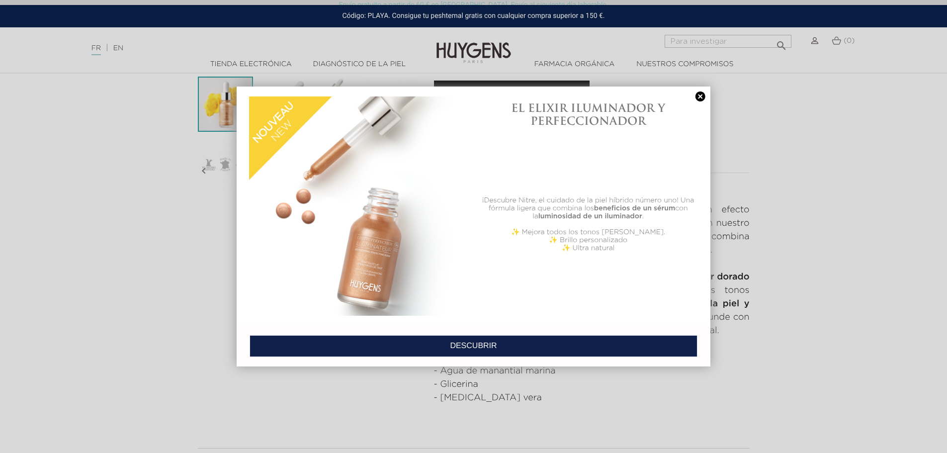
scroll to position [249, 0]
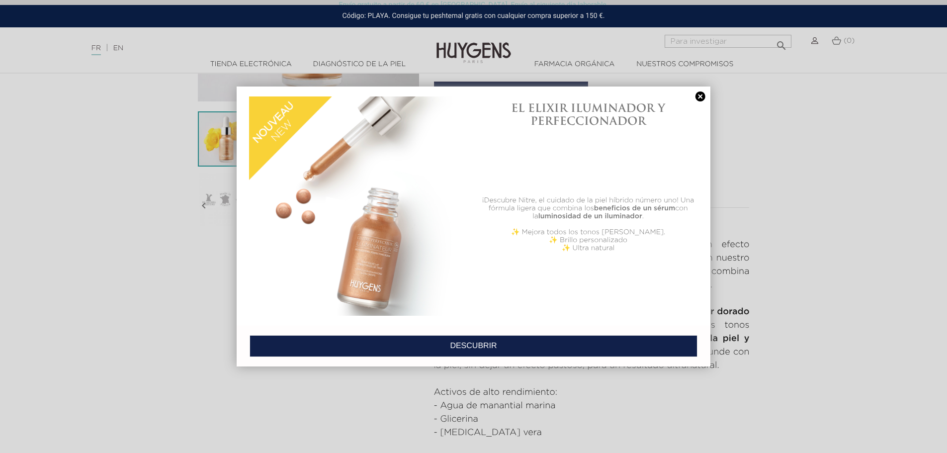
click at [702, 95] on link at bounding box center [701, 97] width 14 height 10
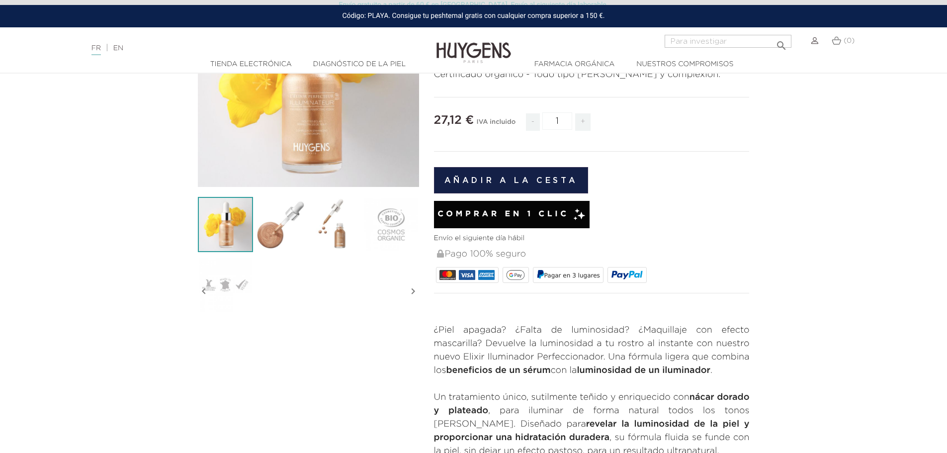
scroll to position [149, 0]
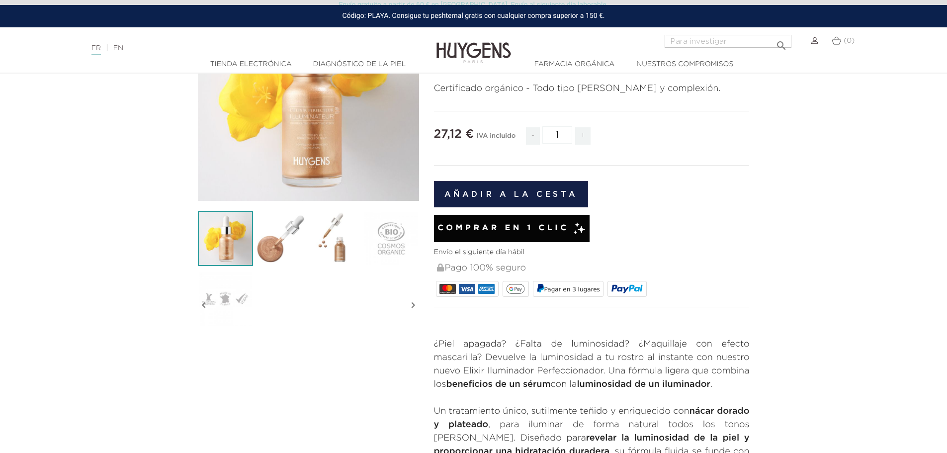
click at [235, 240] on img at bounding box center [225, 238] width 55 height 55
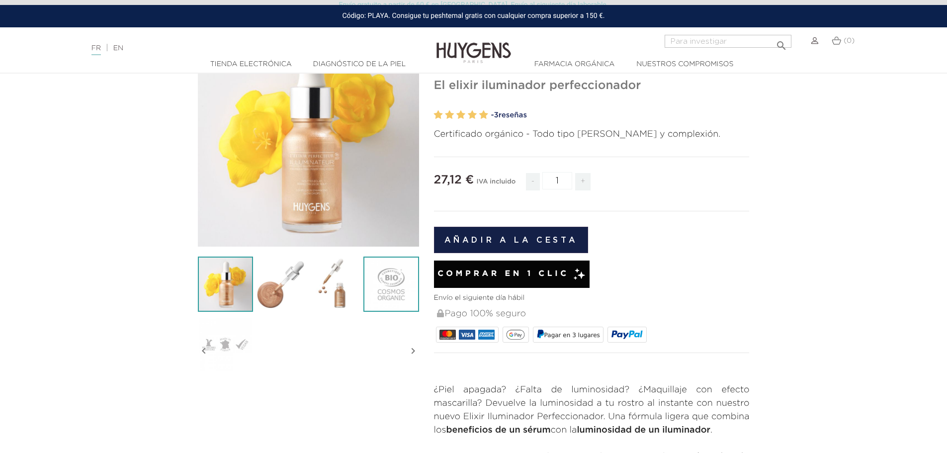
scroll to position [50, 0]
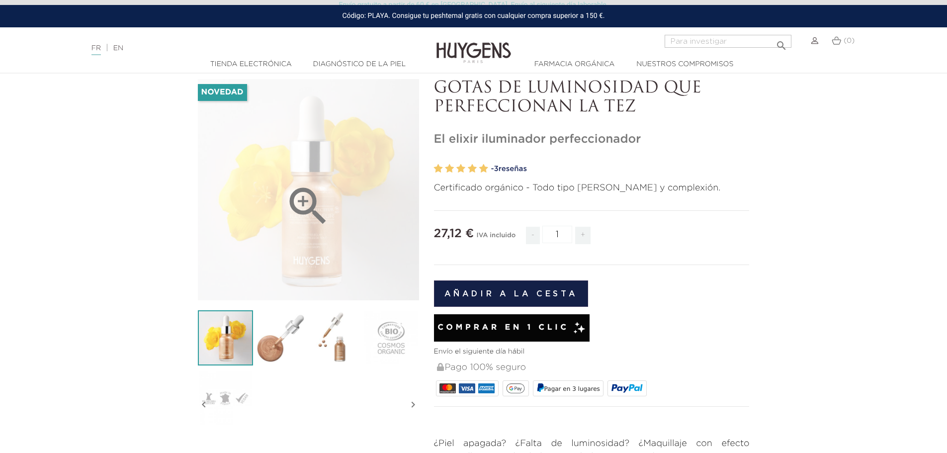
click at [336, 226] on div "" at bounding box center [308, 189] width 221 height 221
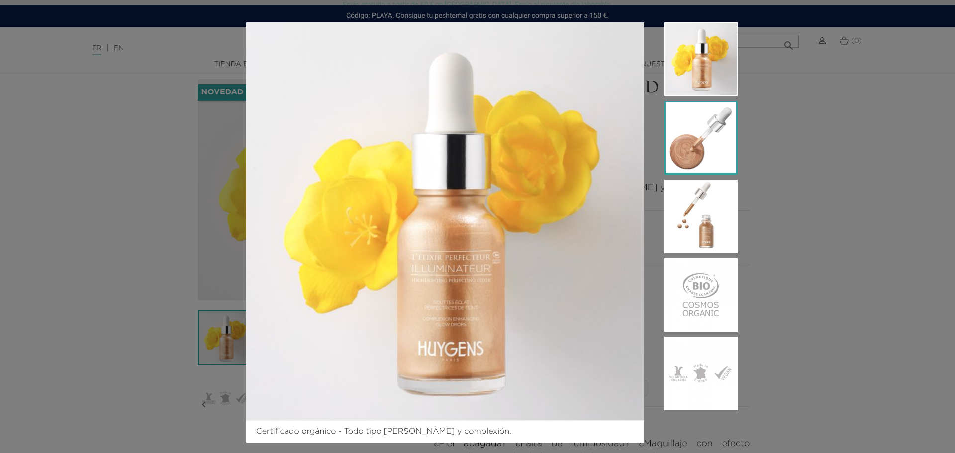
click at [698, 154] on img at bounding box center [701, 138] width 74 height 74
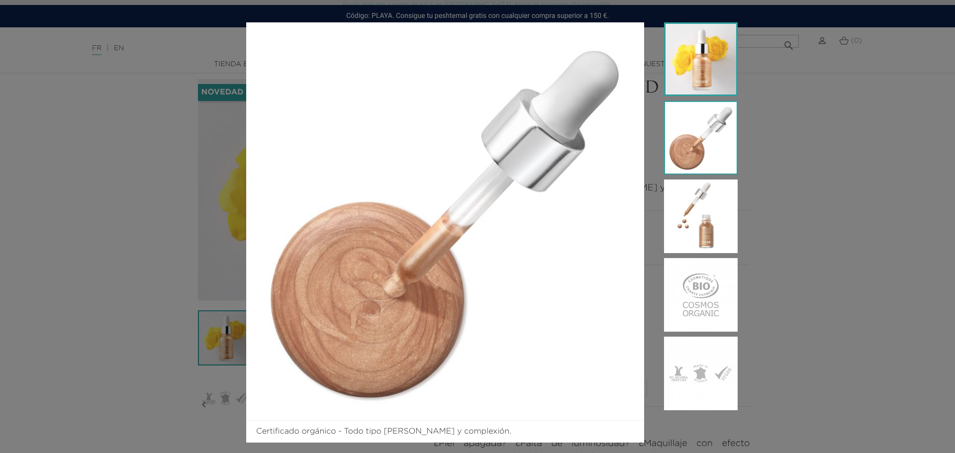
click at [694, 84] on img at bounding box center [701, 59] width 74 height 74
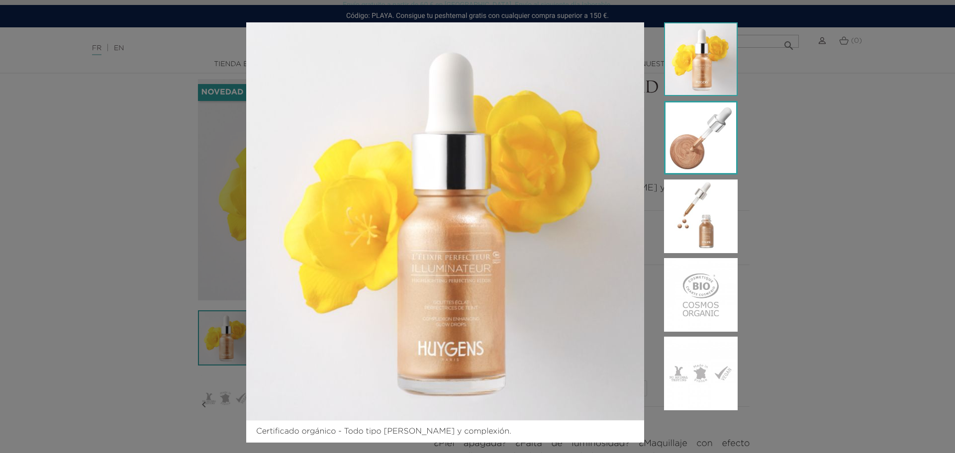
click at [717, 160] on img at bounding box center [701, 138] width 74 height 74
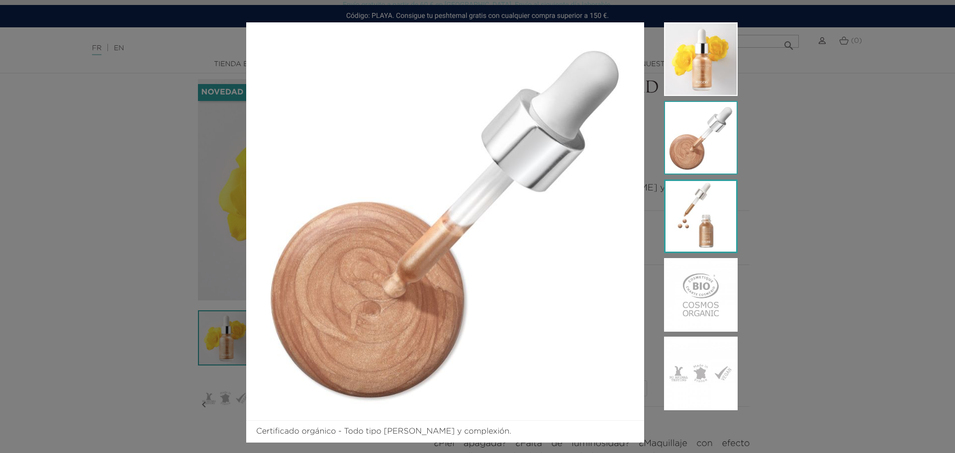
click at [719, 203] on img at bounding box center [701, 217] width 74 height 74
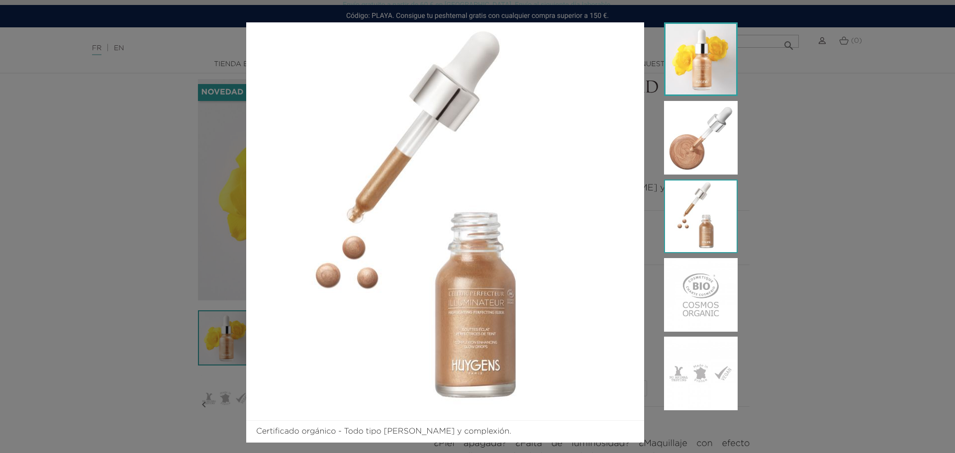
click at [713, 73] on img at bounding box center [701, 59] width 74 height 74
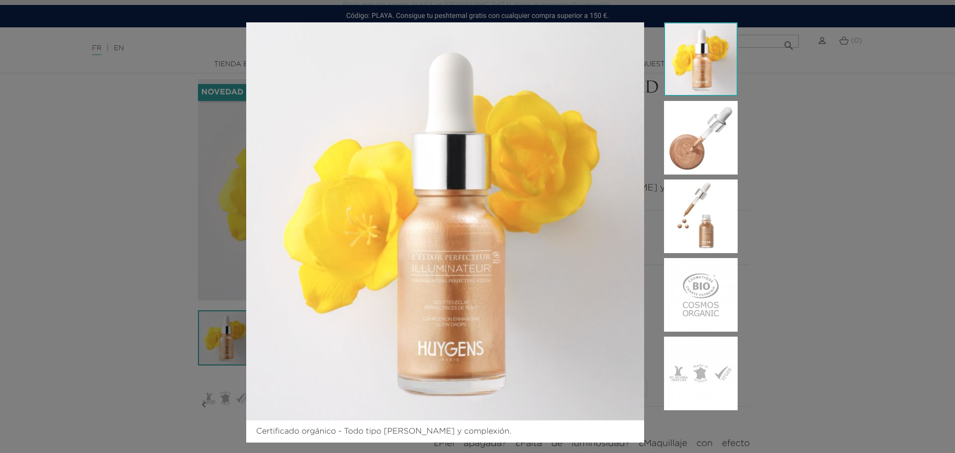
click at [829, 175] on div "Certificado orgánico - Todo tipo [PERSON_NAME] y complexión." at bounding box center [477, 226] width 955 height 453
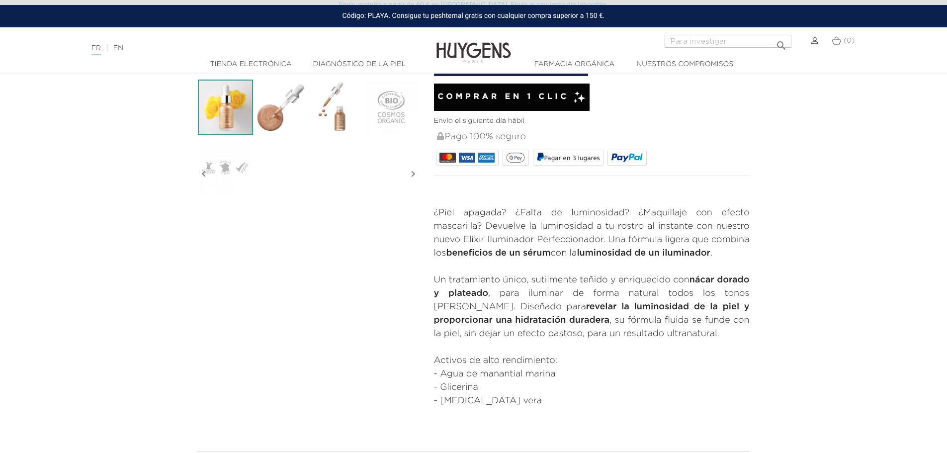
scroll to position [298, 0]
